Goal: Task Accomplishment & Management: Use online tool/utility

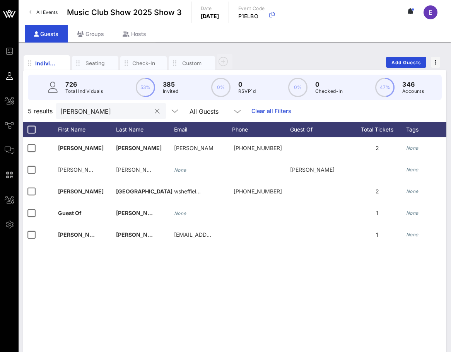
click at [115, 111] on input "[PERSON_NAME]" at bounding box center [105, 111] width 91 height 10
click at [127, 110] on input "kells" at bounding box center [105, 111] width 91 height 10
click at [153, 111] on div at bounding box center [157, 111] width 9 height 9
type input "kells"
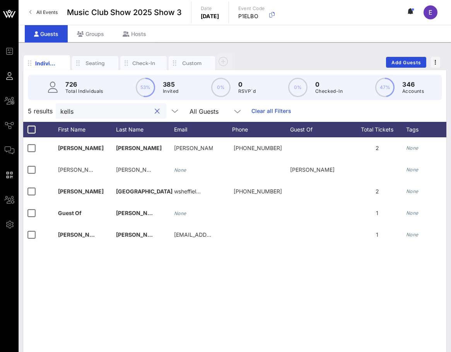
click at [44, 10] on span "All Events" at bounding box center [46, 12] width 21 height 6
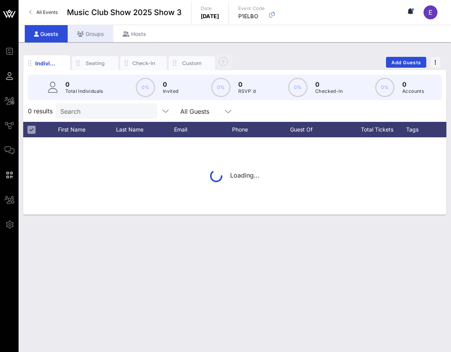
click at [99, 37] on div "Groups" at bounding box center [91, 33] width 46 height 17
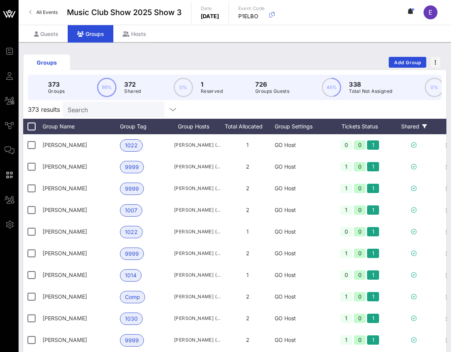
click at [411, 127] on div "Shared" at bounding box center [414, 126] width 46 height 15
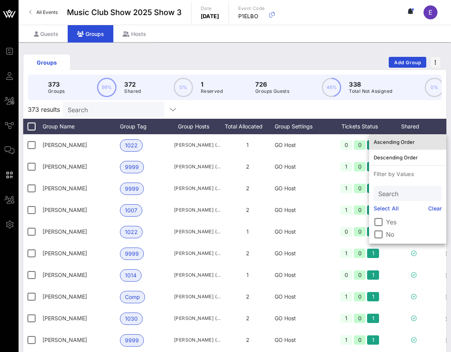
click at [413, 145] on div "Ascending Order" at bounding box center [408, 142] width 68 height 6
click at [341, 115] on div "373 results Search" at bounding box center [234, 109] width 423 height 19
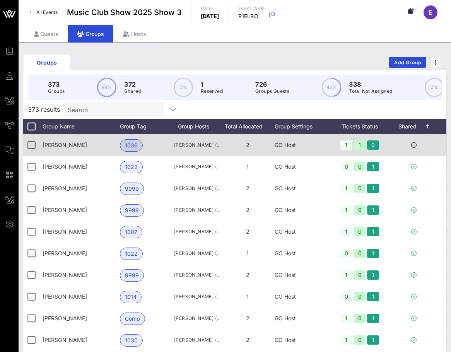
click at [415, 144] on icon at bounding box center [413, 144] width 5 height 5
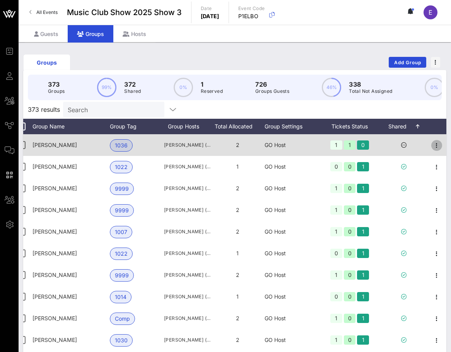
click at [442, 148] on span "button" at bounding box center [437, 145] width 11 height 9
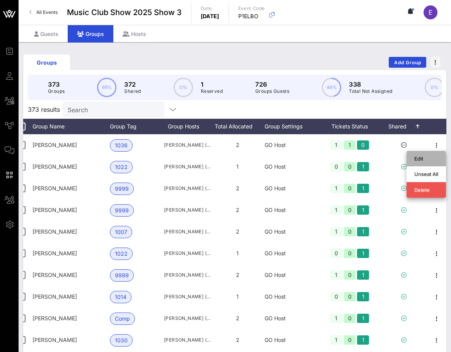
click at [433, 157] on div "Edit" at bounding box center [427, 159] width 24 height 6
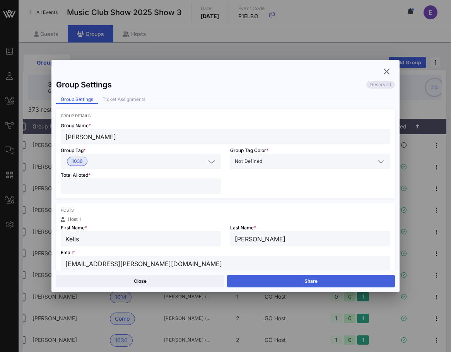
click at [300, 281] on button "Share" at bounding box center [311, 281] width 168 height 12
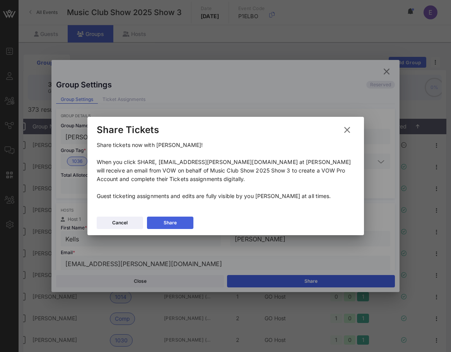
click at [181, 224] on button "Share" at bounding box center [170, 223] width 46 height 12
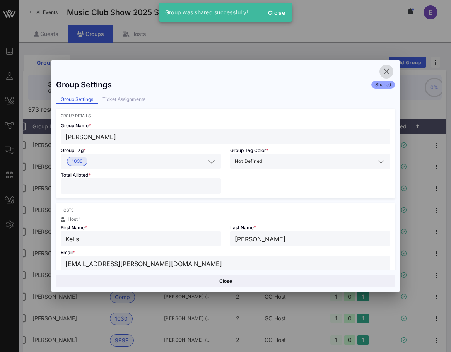
click at [387, 72] on icon "button" at bounding box center [386, 71] width 9 height 9
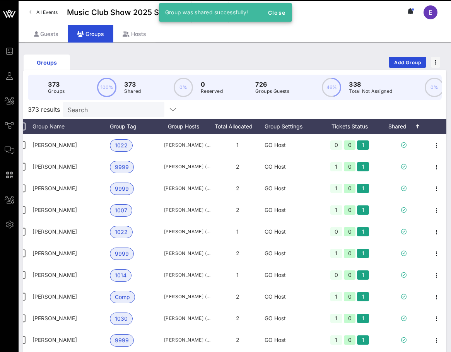
click at [35, 7] on link "All Events" at bounding box center [44, 12] width 38 height 12
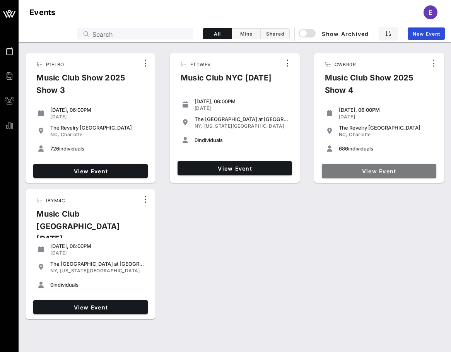
click at [361, 173] on span "View Event" at bounding box center [379, 171] width 108 height 7
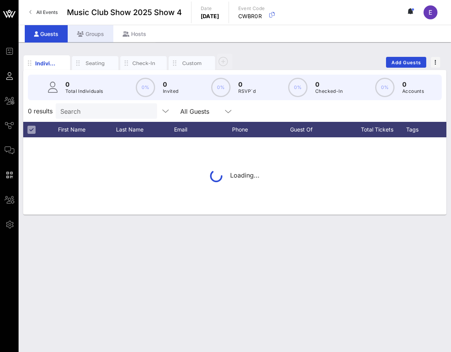
click at [100, 38] on div "Groups" at bounding box center [91, 33] width 46 height 17
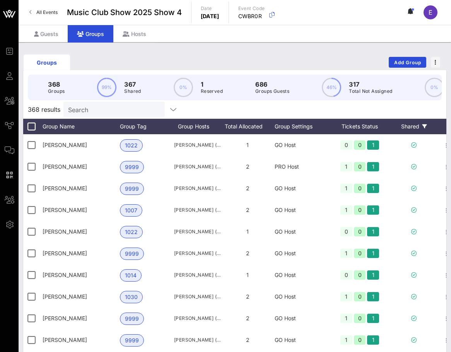
click at [415, 124] on div "Shared" at bounding box center [414, 126] width 46 height 15
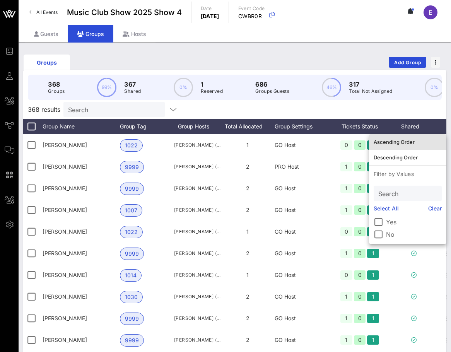
click at [414, 142] on div "Ascending Order" at bounding box center [408, 142] width 68 height 6
click at [434, 117] on div "368 results Search" at bounding box center [234, 109] width 423 height 19
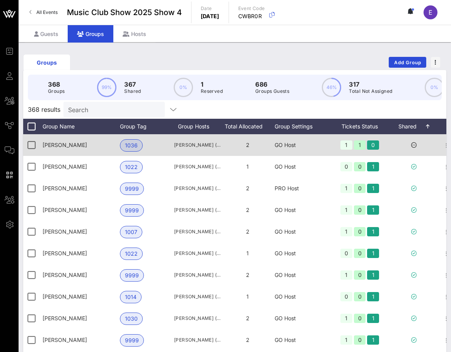
click at [414, 143] on icon at bounding box center [413, 144] width 5 height 5
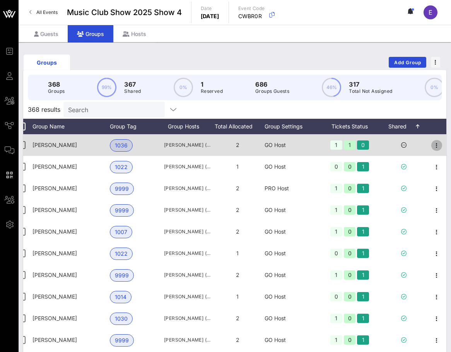
click at [435, 146] on icon "button" at bounding box center [436, 145] width 9 height 9
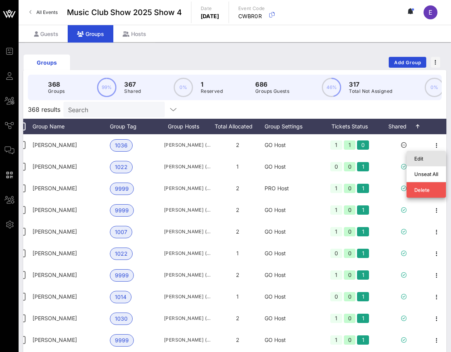
click at [428, 156] on div "Edit" at bounding box center [427, 159] width 24 height 6
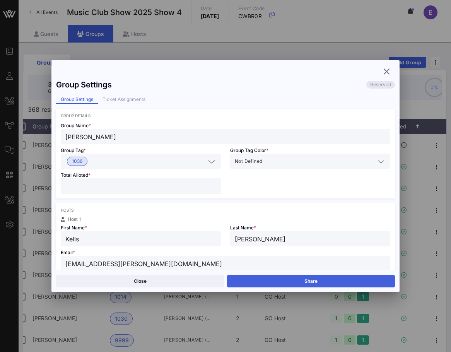
click at [273, 278] on button "Share" at bounding box center [311, 281] width 168 height 12
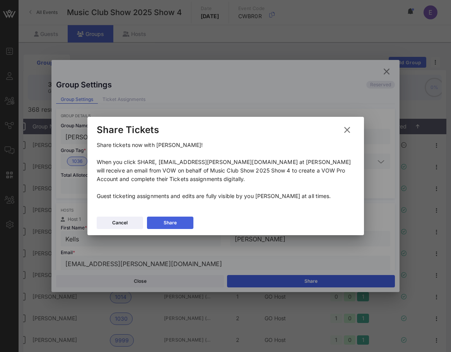
click at [178, 222] on button "Share" at bounding box center [170, 223] width 46 height 12
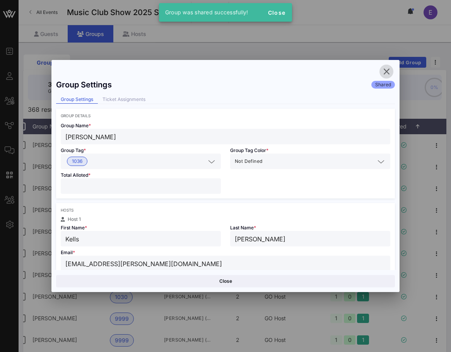
click at [389, 71] on icon "button" at bounding box center [386, 71] width 9 height 9
